Goal: Entertainment & Leisure: Consume media (video, audio)

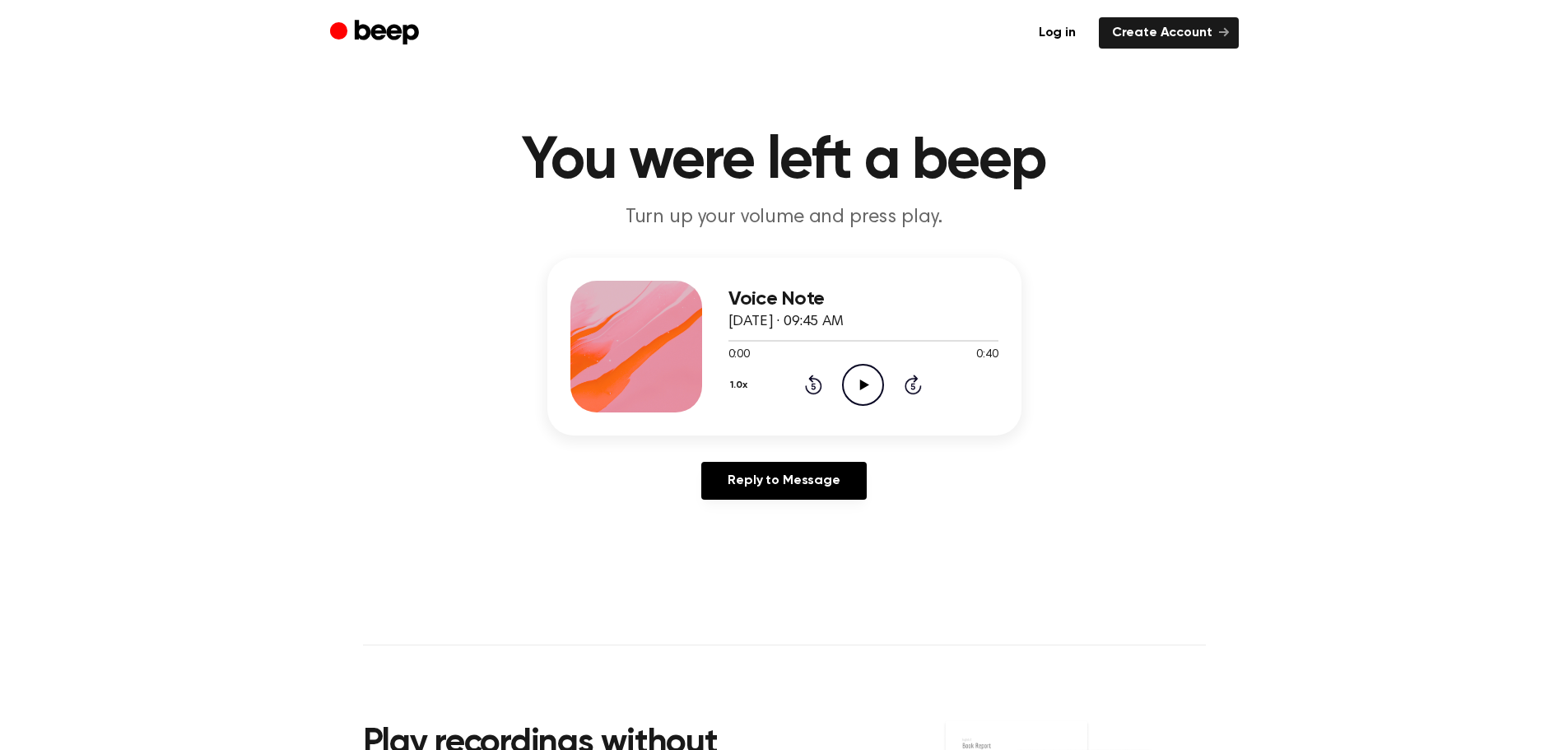
click at [861, 388] on icon at bounding box center [865, 385] width 9 height 11
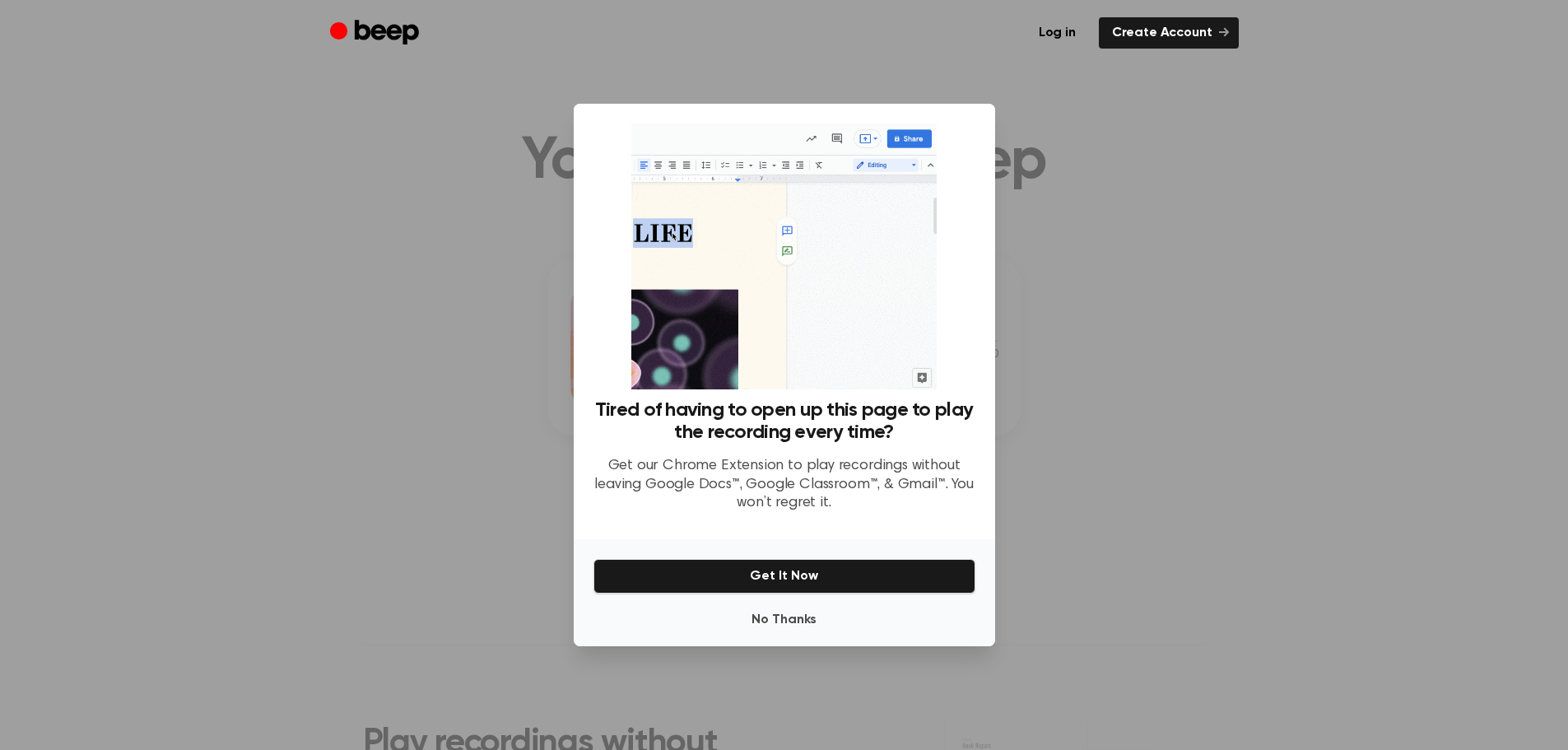
click at [1047, 406] on div at bounding box center [784, 375] width 1568 height 750
click at [799, 629] on button "No Thanks" at bounding box center [784, 620] width 382 height 33
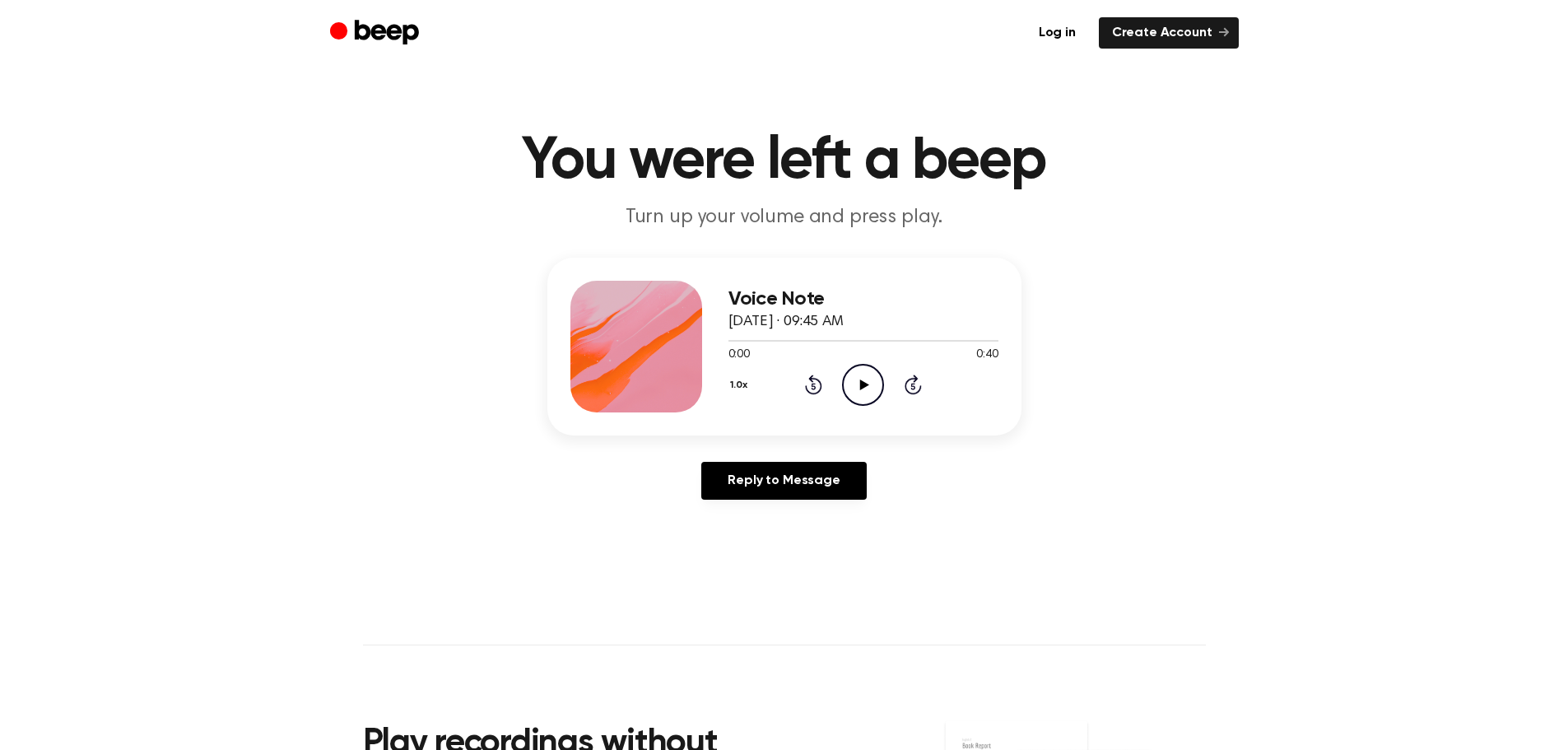
click at [872, 381] on icon "Play Audio" at bounding box center [862, 384] width 42 height 42
click at [1188, 621] on main "You were left a beep Turn up your volume and press play. Voice Note [DATE] · 09…" at bounding box center [784, 507] width 1568 height 1016
click at [865, 388] on icon at bounding box center [863, 385] width 7 height 11
click at [858, 365] on circle at bounding box center [863, 385] width 41 height 41
drag, startPoint x: 866, startPoint y: 370, endPoint x: 798, endPoint y: 75, distance: 302.7
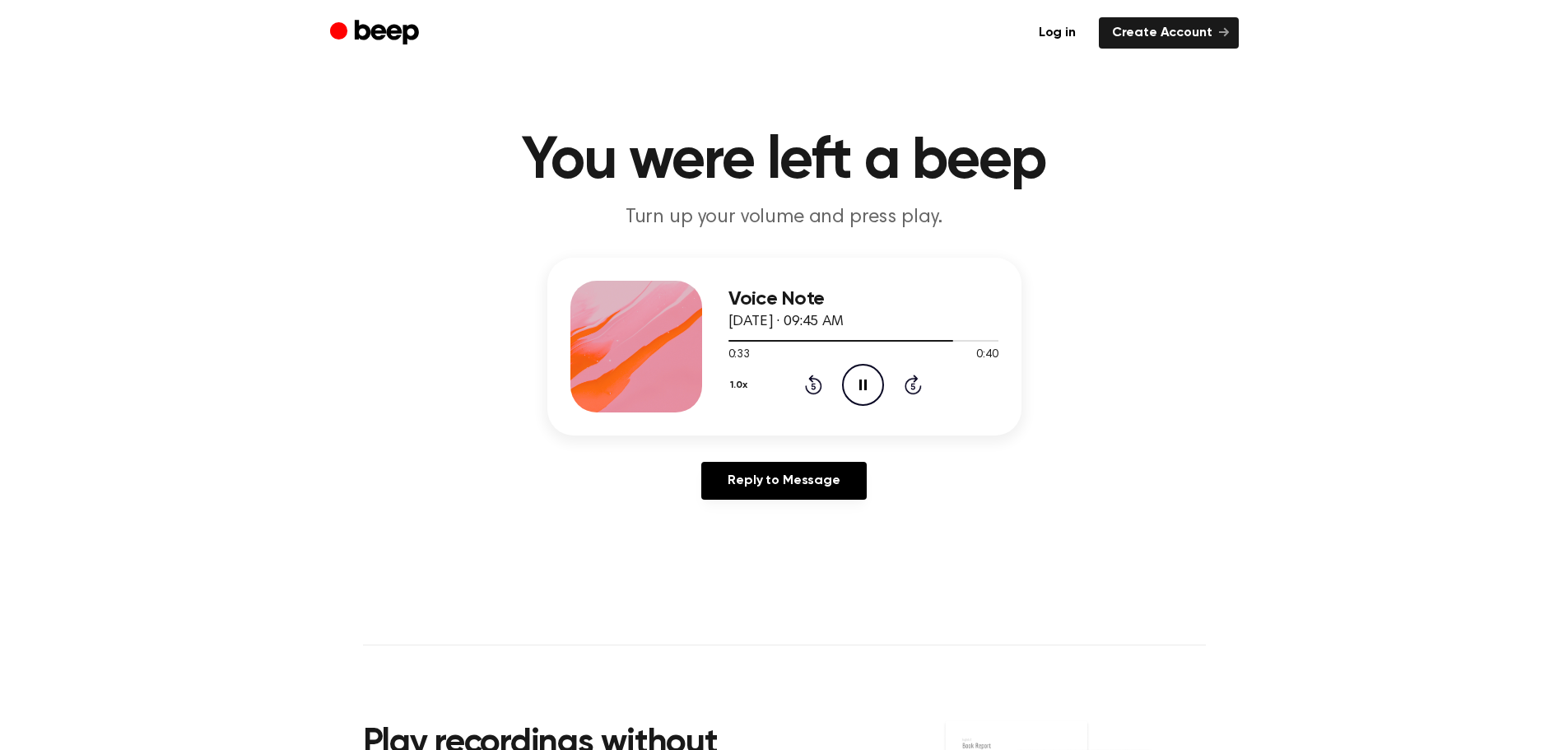
click at [798, 75] on main "You were left a beep Turn up your volume and press play. Voice Note [DATE] · 09…" at bounding box center [784, 507] width 1568 height 1016
click at [866, 386] on icon at bounding box center [863, 385] width 7 height 11
click at [866, 386] on icon "Play Audio" at bounding box center [862, 384] width 42 height 42
click at [863, 375] on icon "Pause Audio" at bounding box center [862, 384] width 42 height 42
